Goal: Information Seeking & Learning: Learn about a topic

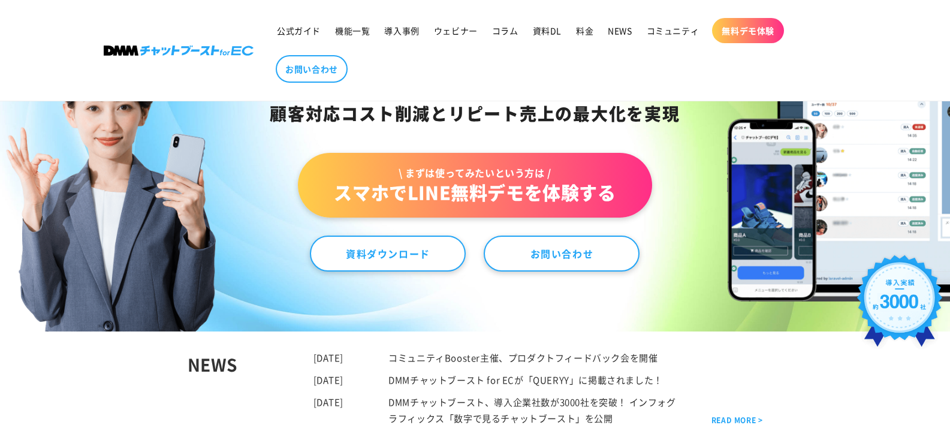
scroll to position [180, 0]
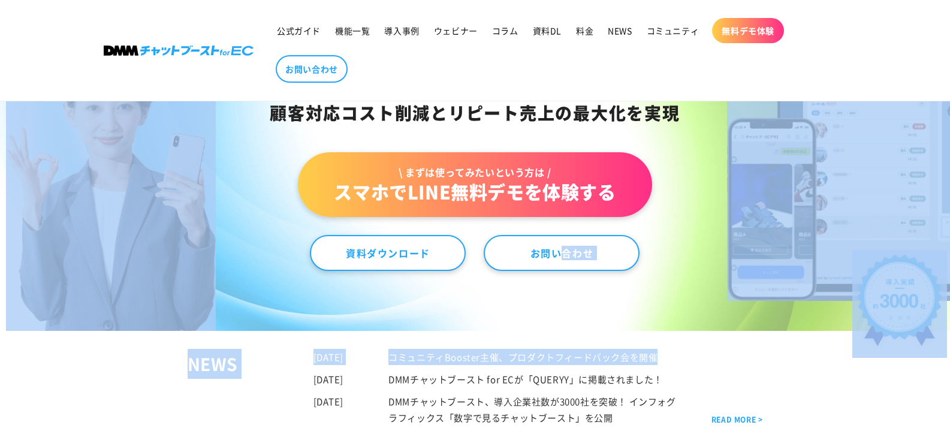
drag, startPoint x: 558, startPoint y: 293, endPoint x: 555, endPoint y: 349, distance: 55.8
click at [347, 342] on div "NEWS [DATE] コミュニティBooster主催、プロダクトフィードバック会を開催 [DATE] DMMチャットブースト for ECが「QUERYY」…" at bounding box center [476, 387] width 576 height 113
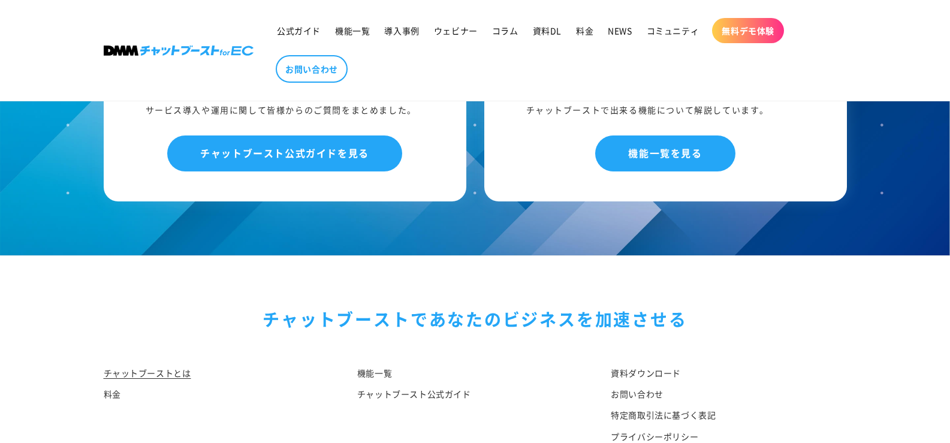
scroll to position [6338, 0]
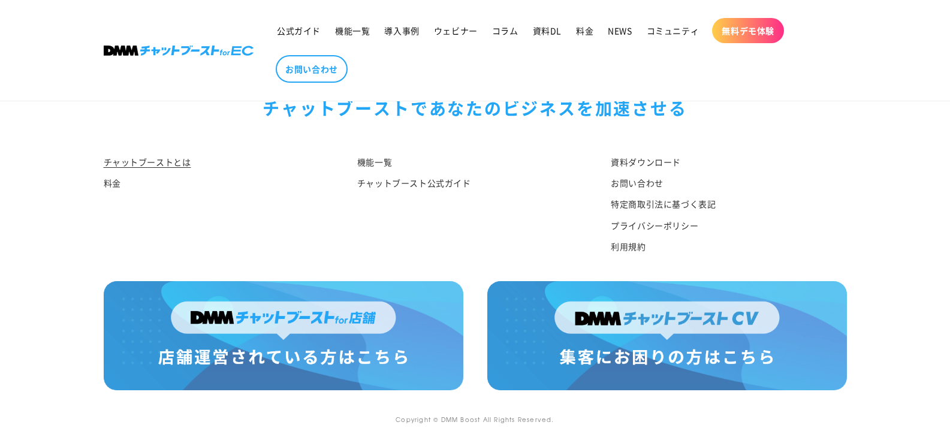
click at [592, 350] on img at bounding box center [667, 335] width 360 height 109
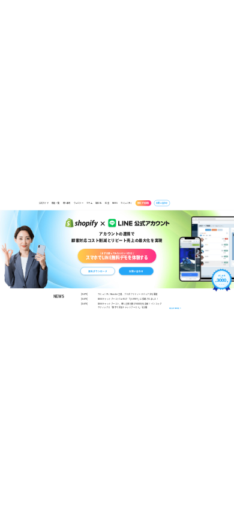
scroll to position [0, 0]
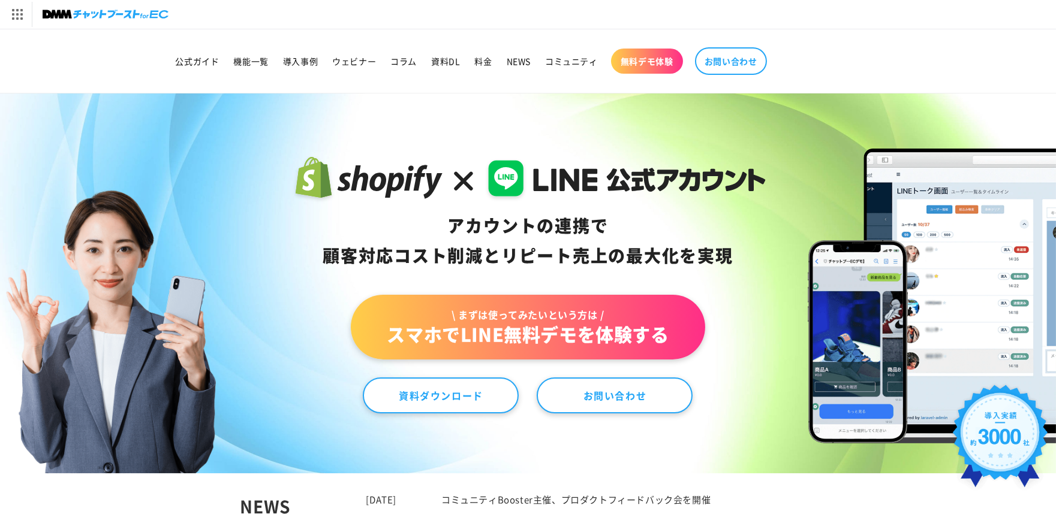
click at [622, 254] on div "アカウントの連携で 顧客対応コスト削減と リピート売上の 最大化を実現" at bounding box center [527, 241] width 475 height 60
